Goal: Information Seeking & Learning: Learn about a topic

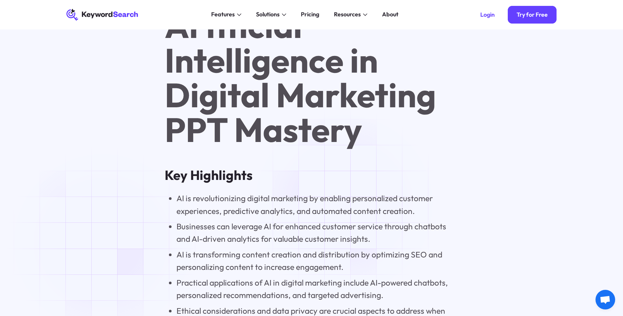
scroll to position [412, 0]
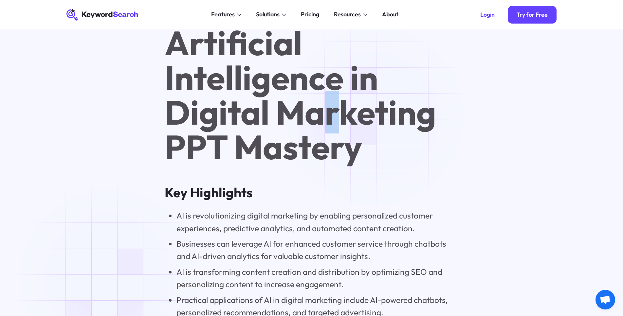
drag, startPoint x: 336, startPoint y: 110, endPoint x: 330, endPoint y: 110, distance: 5.9
click at [330, 110] on h1 "Artificial Intelligence in Digital Marketing PPT Mastery" at bounding box center [311, 95] width 293 height 139
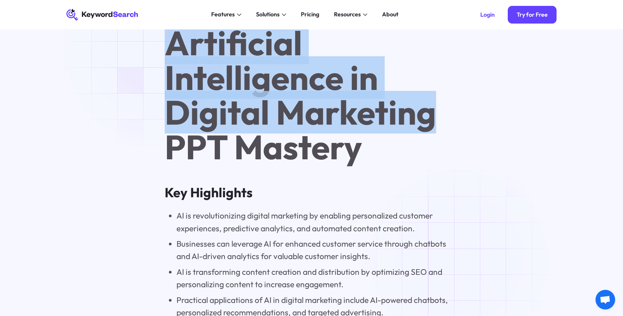
drag, startPoint x: 448, startPoint y: 110, endPoint x: 156, endPoint y: 54, distance: 296.8
copy h1 "Artificial Intelligence in Digital Marketing"
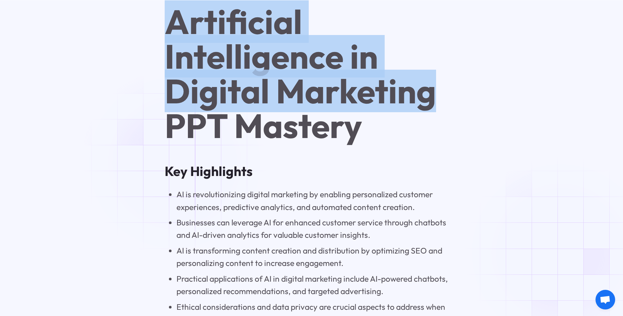
scroll to position [507, 0]
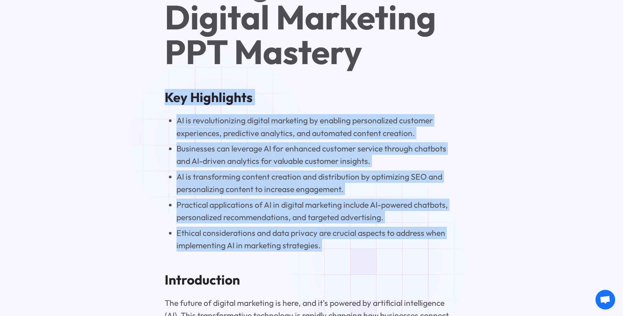
drag, startPoint x: 165, startPoint y: 101, endPoint x: 381, endPoint y: 263, distance: 269.6
copy div "Key Highlights AI is revolutionizing digital marketing by enabling personalized…"
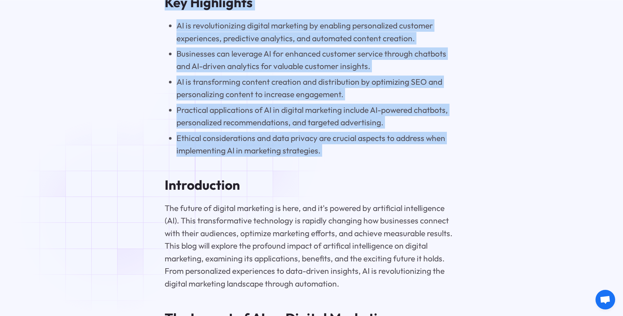
scroll to position [603, 0]
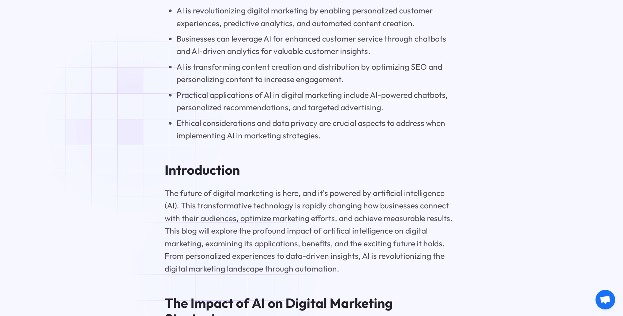
scroll to position [619, 0]
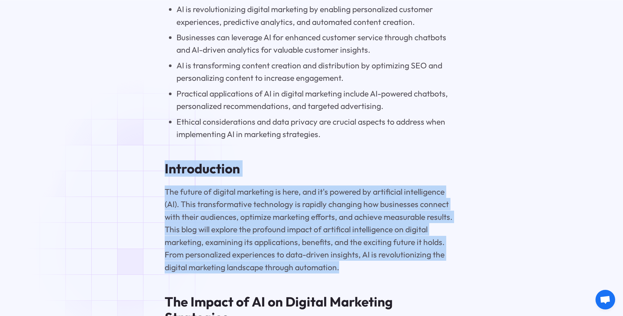
drag, startPoint x: 346, startPoint y: 271, endPoint x: 150, endPoint y: 175, distance: 218.8
copy div "Introduction The future of digital marketing is here, and it's powered by artif…"
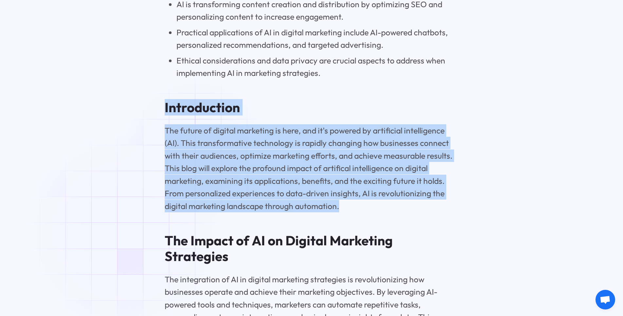
scroll to position [847, 0]
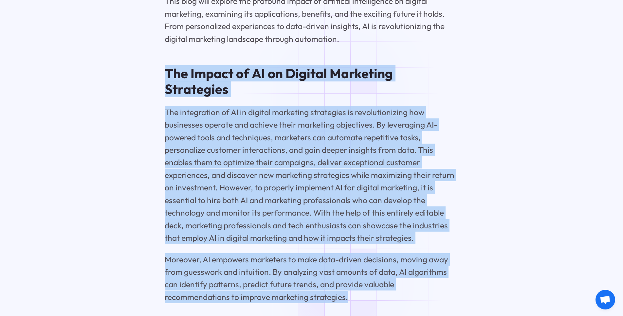
drag, startPoint x: 161, startPoint y: 74, endPoint x: 348, endPoint y: 283, distance: 280.7
copy div "The Impact of AI on Digital Marketing Strategies The integration of AI in digit…"
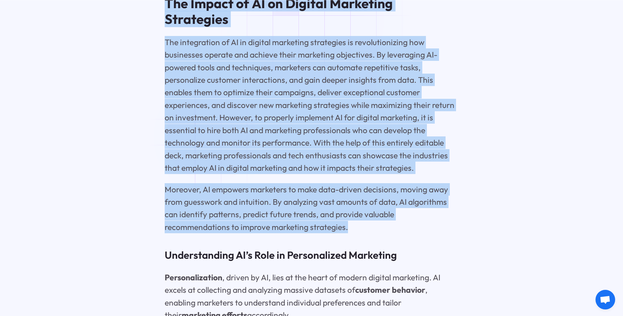
scroll to position [1059, 0]
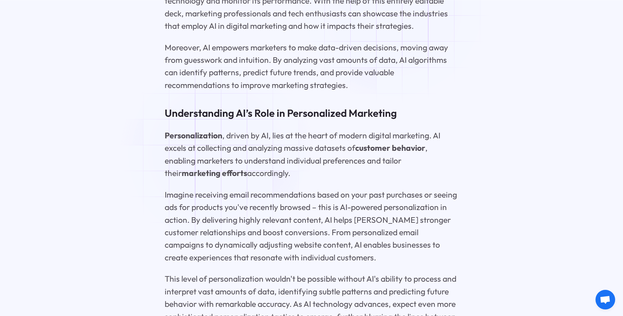
click at [216, 147] on p "Personalization , driven by AI, lies at the heart of modern digital marketing. …" at bounding box center [311, 154] width 293 height 50
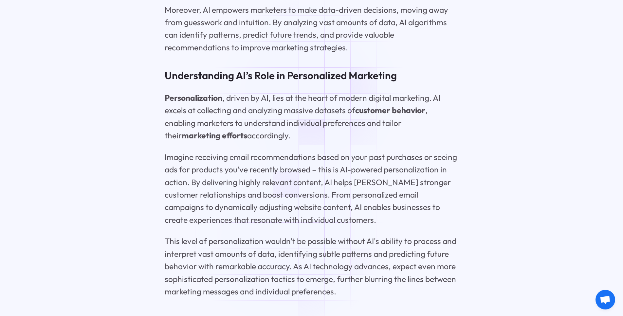
scroll to position [1099, 0]
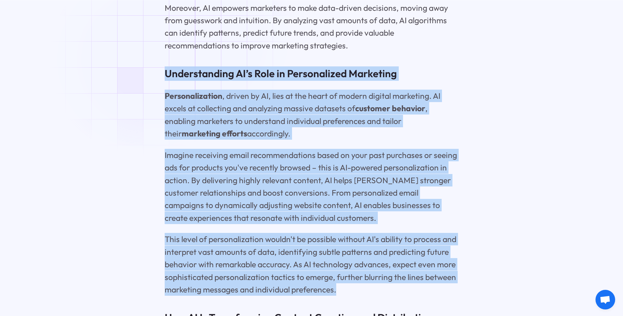
drag, startPoint x: 350, startPoint y: 280, endPoint x: 147, endPoint y: 60, distance: 299.7
copy div "Loremipsumdol SI’a Cons ad Elitseddoeiu Temporinc Utlaboreetdolor , magnaa en A…"
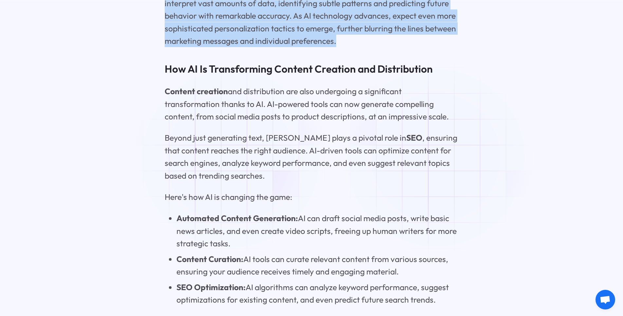
scroll to position [1361, 0]
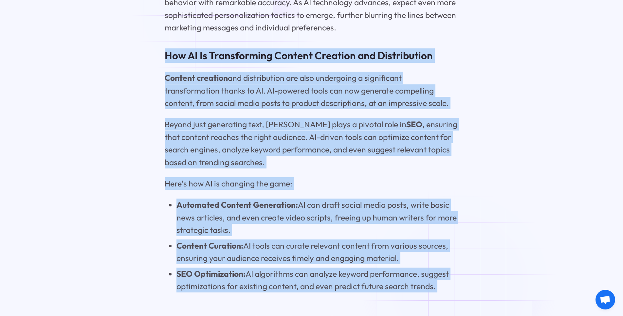
drag, startPoint x: 163, startPoint y: 45, endPoint x: 463, endPoint y: 284, distance: 382.9
copy div "How AI Is Transforming Content Creation and Distribution Content creation and d…"
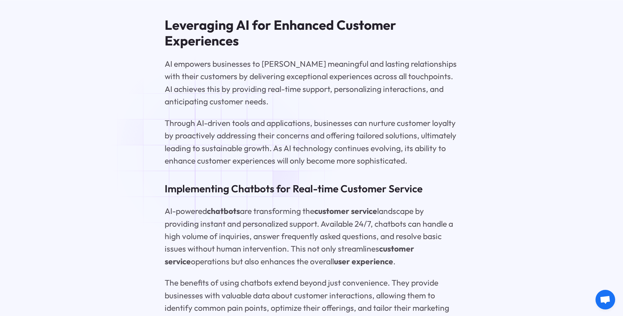
scroll to position [1661, 0]
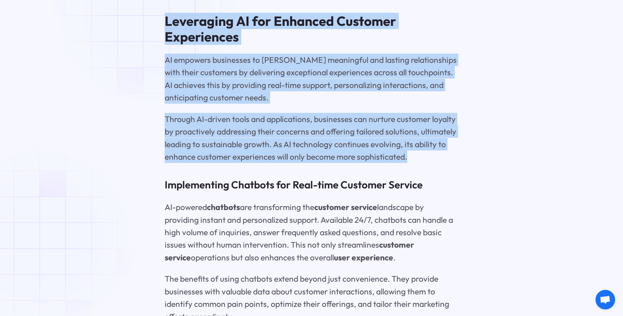
drag, startPoint x: 311, startPoint y: 100, endPoint x: 149, endPoint y: 13, distance: 183.9
copy div "Leveraging AI for Enhanced Customer Experiences AI empowers businesses to [PERS…"
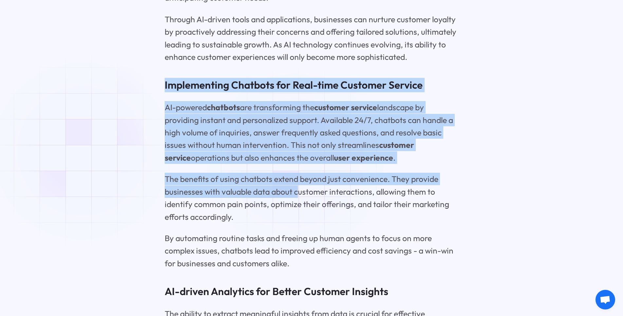
scroll to position [1793, 0]
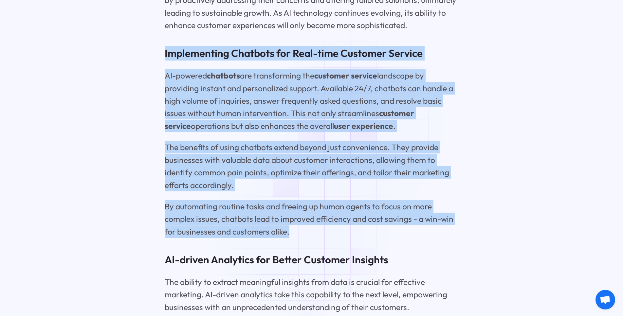
drag, startPoint x: 159, startPoint y: 111, endPoint x: 304, endPoint y: 226, distance: 184.9
copy div "Implementing Chatbots for Real-time Customer Service AI-powered chatbots are tr…"
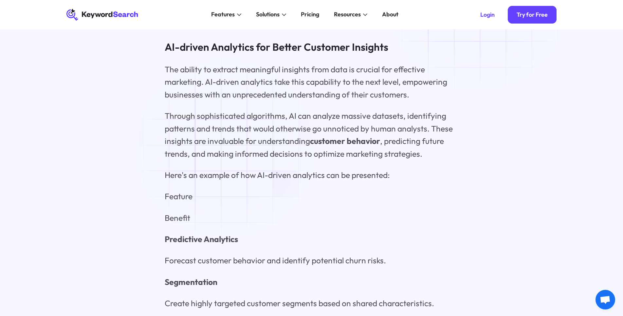
scroll to position [1969, 0]
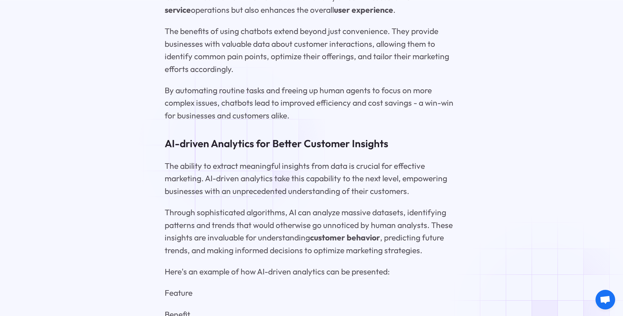
scroll to position [1927, 0]
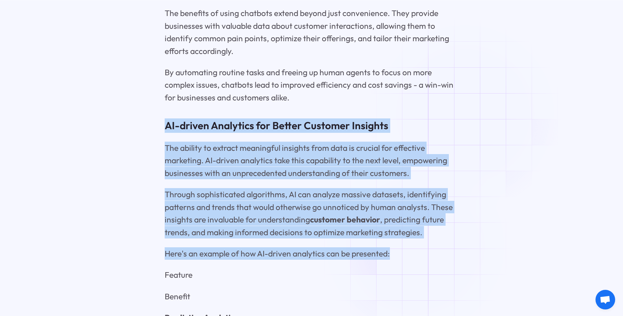
drag, startPoint x: 164, startPoint y: 118, endPoint x: 419, endPoint y: 246, distance: 284.9
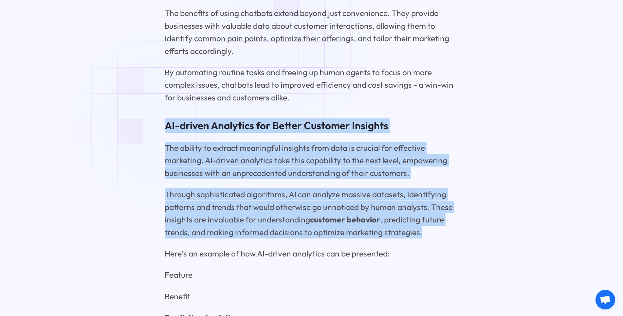
drag, startPoint x: 442, startPoint y: 229, endPoint x: 165, endPoint y: 119, distance: 298.4
copy div "AI-driven Analytics for Better Customer Insights The ability to extract meaning…"
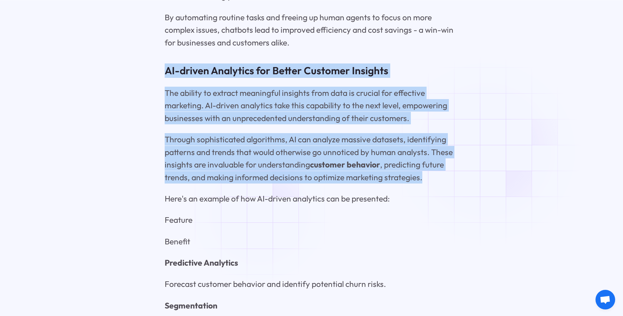
scroll to position [2149, 0]
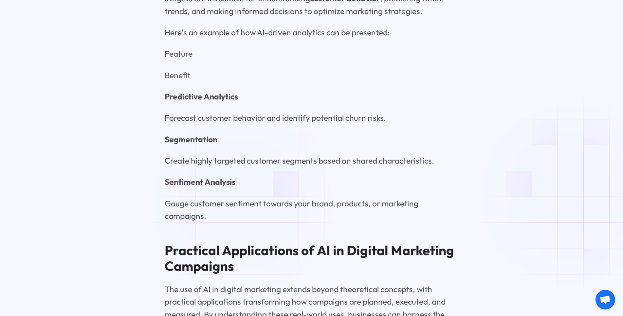
click at [244, 205] on p "Gauge customer sentiment towards your brand, products, or marketing campaigns." at bounding box center [311, 209] width 293 height 25
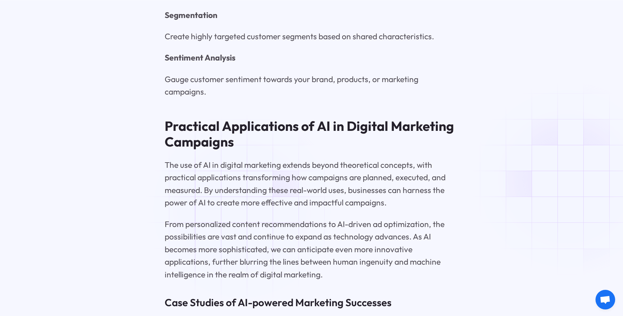
scroll to position [2281, 0]
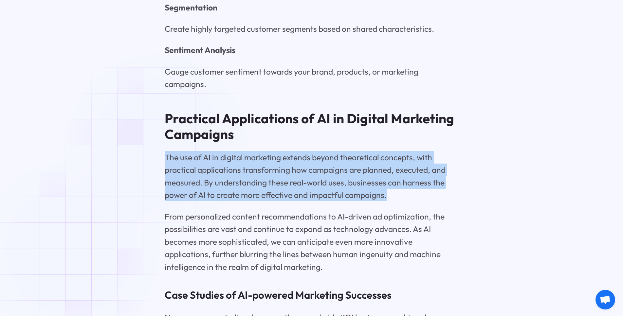
drag, startPoint x: 394, startPoint y: 190, endPoint x: 159, endPoint y: 143, distance: 239.2
click at [159, 143] on div "Artificial Intelligence in Digital Marketing PPT Mastery Key Highlights AI is r…" at bounding box center [312, 86] width 514 height 3859
click at [202, 189] on p "The use of AI in digital marketing extends beyond theoretical concepts, with pr…" at bounding box center [311, 176] width 293 height 50
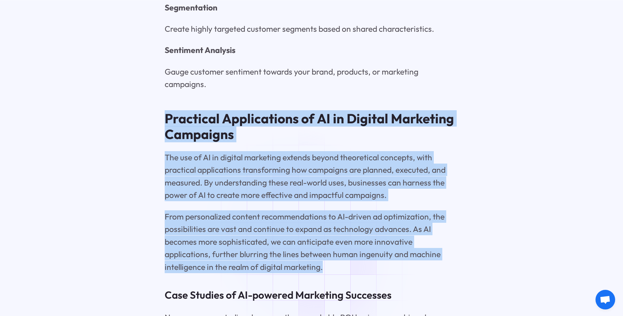
drag, startPoint x: 167, startPoint y: 109, endPoint x: 322, endPoint y: 263, distance: 218.1
click at [322, 263] on div "Artificial Intelligence in Digital Marketing PPT Mastery Key Highlights AI is r…" at bounding box center [311, 71] width 293 height 3828
copy div "Practical Applications of AI in Digital Marketing Campaigns The use of AI in di…"
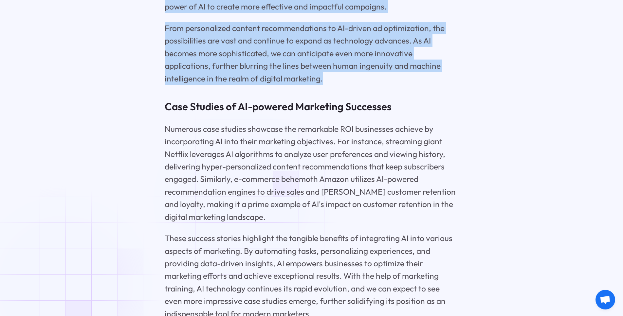
scroll to position [2470, 0]
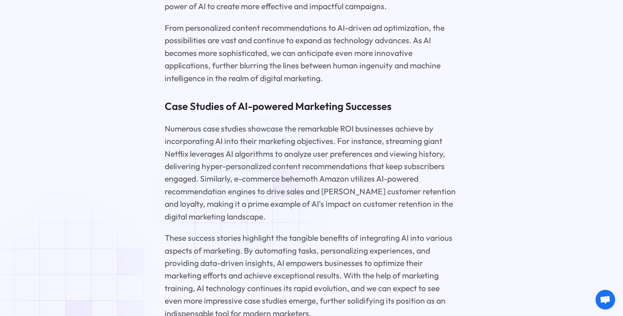
click at [244, 201] on p "Numerous case studies showcase the remarkable ROI businesses achieve by incorpo…" at bounding box center [311, 172] width 293 height 101
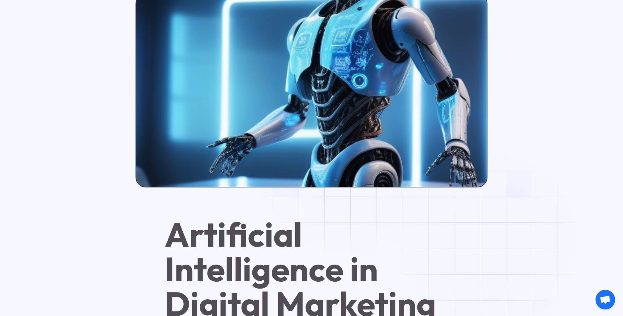
scroll to position [429, 0]
